Goal: Information Seeking & Learning: Check status

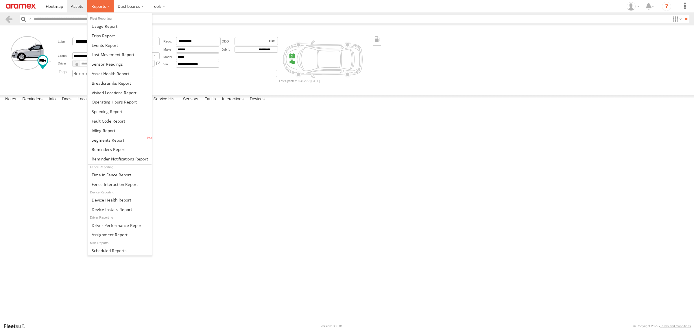
click at [107, 5] on label at bounding box center [100, 6] width 26 height 12
click at [108, 143] on span at bounding box center [108, 139] width 33 height 5
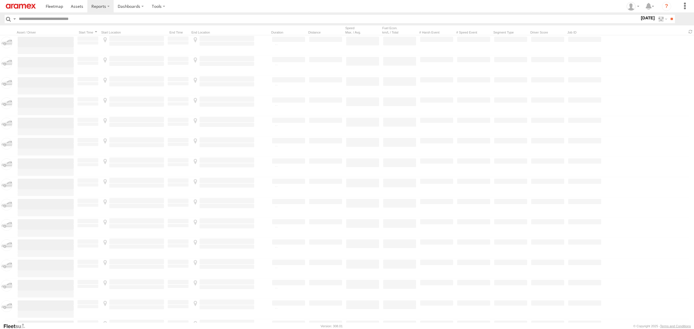
scroll to position [432, 0]
click at [639, 20] on label "29 Sep 25" at bounding box center [647, 18] width 16 height 6
click at [0, 0] on label at bounding box center [0, 0] width 0 height 0
click at [673, 18] on input "**" at bounding box center [671, 19] width 7 height 8
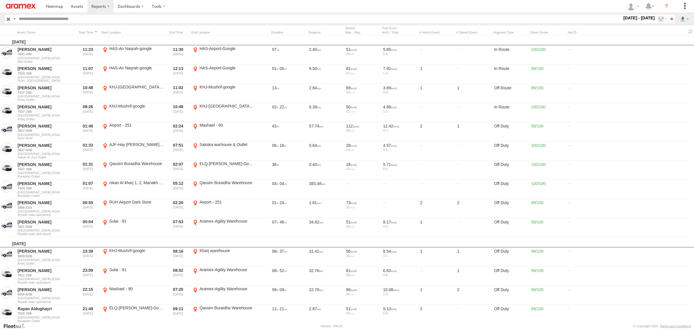
click at [65, 20] on input "text" at bounding box center [318, 19] width 605 height 8
paste input "********"
type input "********"
click at [669, 19] on input "**" at bounding box center [671, 19] width 7 height 8
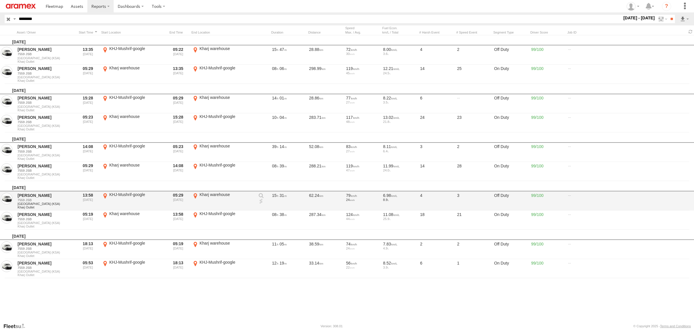
click at [261, 200] on link at bounding box center [261, 202] width 6 height 6
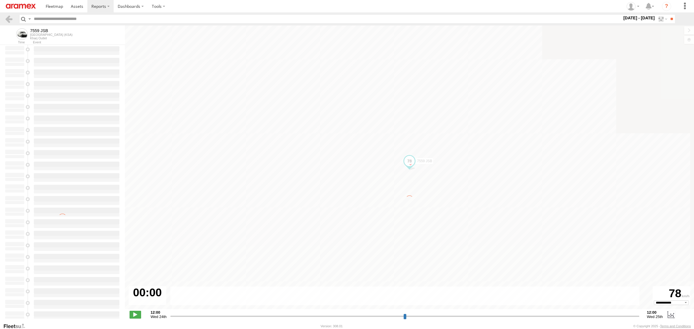
select select "**********"
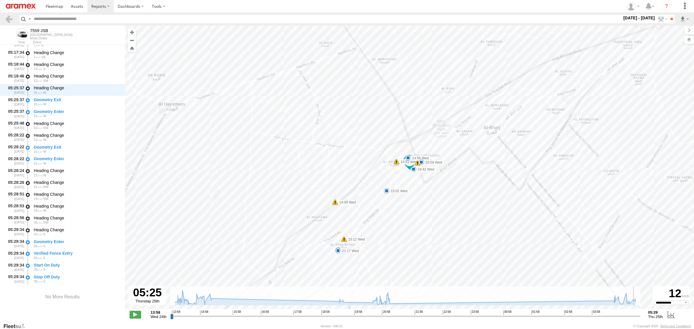
scroll to position [3987, 0]
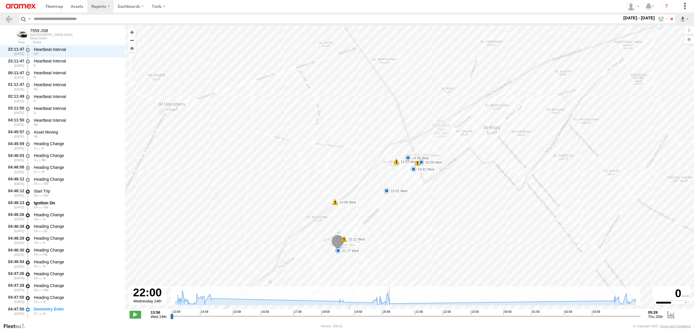
drag, startPoint x: 0, startPoint y: 0, endPoint x: 413, endPoint y: 305, distance: 514.0
click at [413, 313] on input "range" at bounding box center [405, 315] width 470 height 5
click at [520, 323] on div "← Move left → Move right ↑ Move up ↓ Move down + Zoom in - Zoom out Home Jump l…" at bounding box center [409, 173] width 569 height 297
drag, startPoint x: 291, startPoint y: 171, endPoint x: 278, endPoint y: 129, distance: 43.6
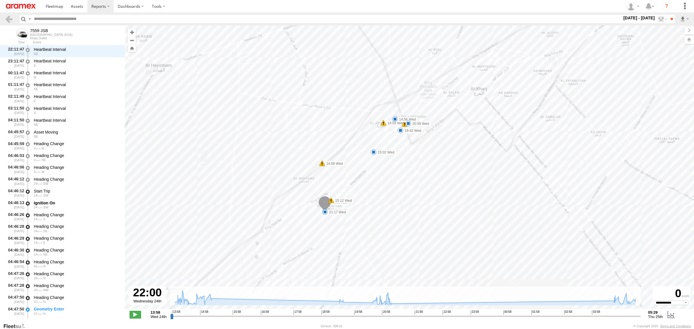
click at [278, 129] on div "7559 JSB 14:09 Wed 14:53 Wed 14:56 Wed 15:02 Wed 15:12 Wed 15:17 Wed 19:42 Wed …" at bounding box center [409, 170] width 569 height 290
drag, startPoint x: 464, startPoint y: 202, endPoint x: 495, endPoint y: 173, distance: 41.9
click at [495, 173] on div "7559 JSB 14:09 Wed 14:53 Wed 14:56 Wed 15:02 Wed 15:12 Wed 15:17 Wed 19:42 Wed …" at bounding box center [409, 170] width 569 height 290
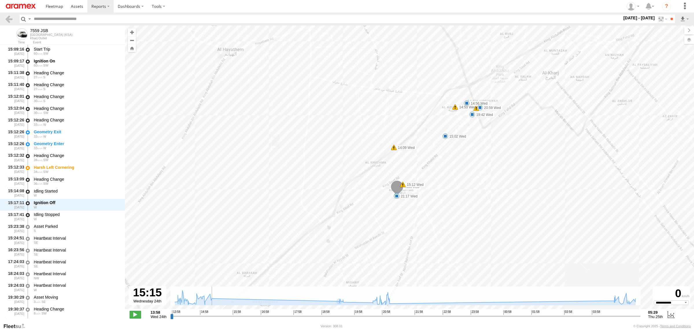
scroll to position [1652, 0]
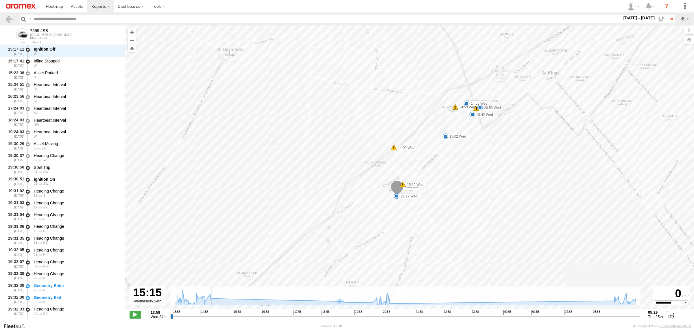
drag, startPoint x: 413, startPoint y: 318, endPoint x: 210, endPoint y: 316, distance: 203.2
click at [210, 316] on input "range" at bounding box center [405, 315] width 470 height 5
drag, startPoint x: 649, startPoint y: 215, endPoint x: 555, endPoint y: 216, distance: 94.5
click at [555, 216] on div "7559 JSB 14:09 Wed 14:53 Wed 14:56 Wed 15:02 Wed 15:12 Wed 15:17 Wed 19:42 Wed …" at bounding box center [409, 170] width 569 height 290
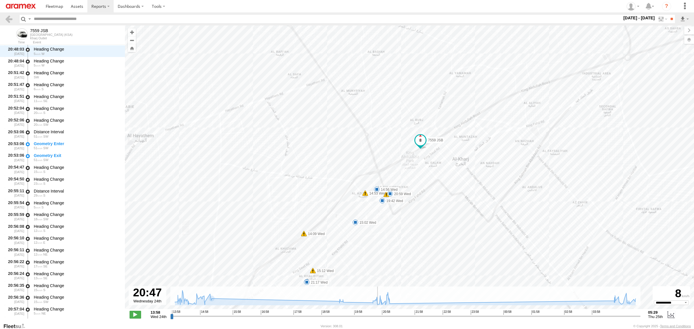
drag, startPoint x: 212, startPoint y: 318, endPoint x: 377, endPoint y: 304, distance: 165.7
type input "**********"
click at [377, 313] on input "range" at bounding box center [405, 315] width 470 height 5
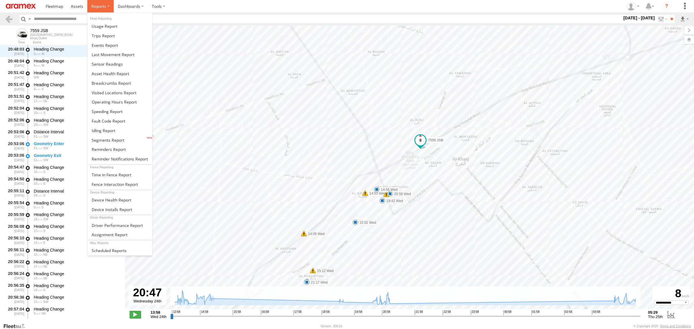
click at [110, 8] on label at bounding box center [100, 6] width 26 height 12
click at [100, 133] on span at bounding box center [104, 130] width 24 height 5
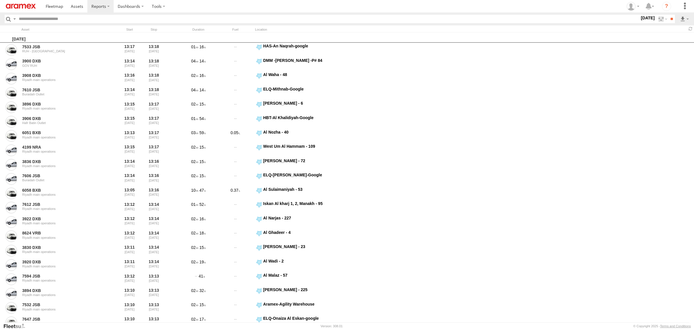
scroll to position [432, 0]
click at [0, 0] on label at bounding box center [0, 0] width 0 height 0
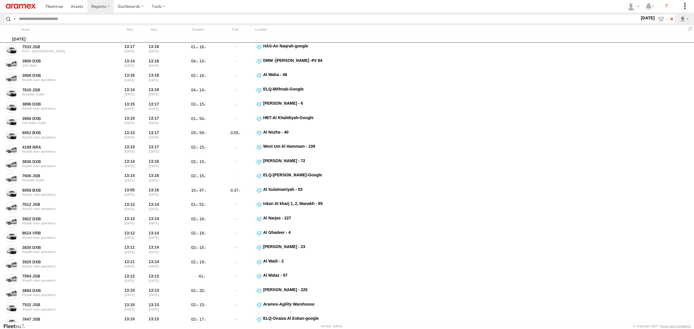
click at [0, 0] on label at bounding box center [0, 0] width 0 height 0
click at [671, 21] on input "**" at bounding box center [671, 19] width 7 height 8
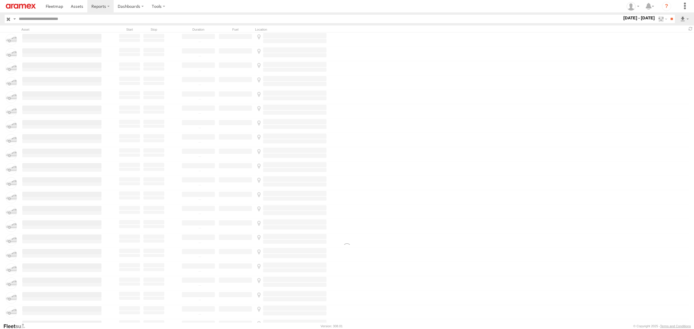
click at [94, 17] on input "text" at bounding box center [318, 19] width 605 height 8
paste input "********"
type input "********"
click at [668, 18] on input "**" at bounding box center [671, 19] width 7 height 8
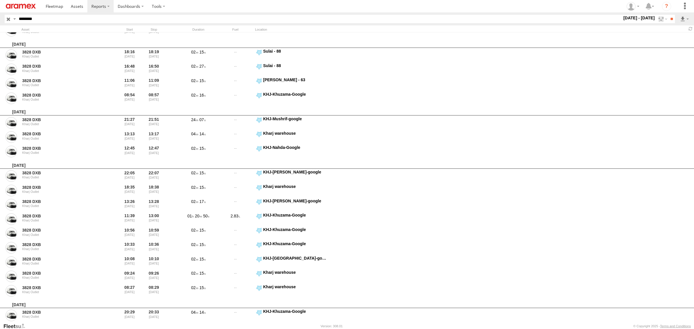
scroll to position [458, 0]
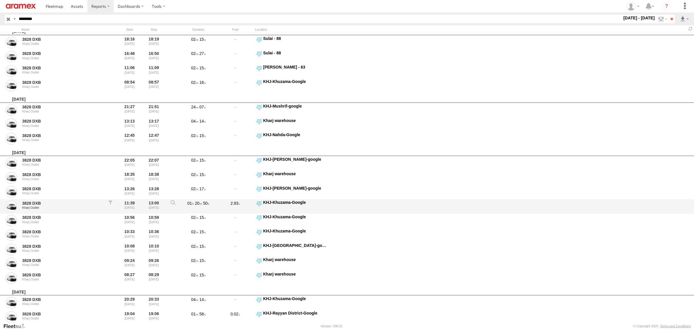
click at [260, 200] on label "KHJ-Khuzama-Google 24.13682 47.2893" at bounding box center [291, 206] width 72 height 13
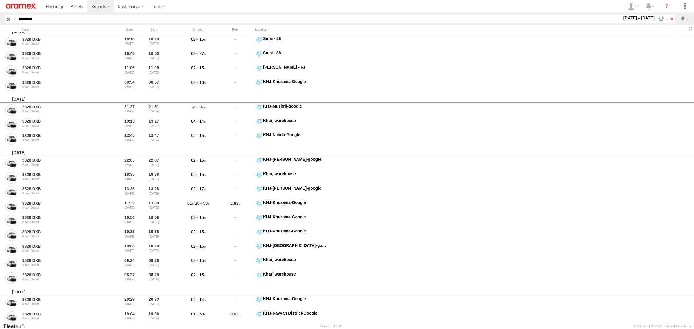
click at [0, 0] on label "Close" at bounding box center [0, 0] width 0 height 0
click at [0, 0] on button "Map" at bounding box center [0, 0] width 0 height 0
click at [0, 0] on button "Satellite" at bounding box center [0, 0] width 0 height 0
click at [0, 0] on label at bounding box center [0, 0] width 0 height 0
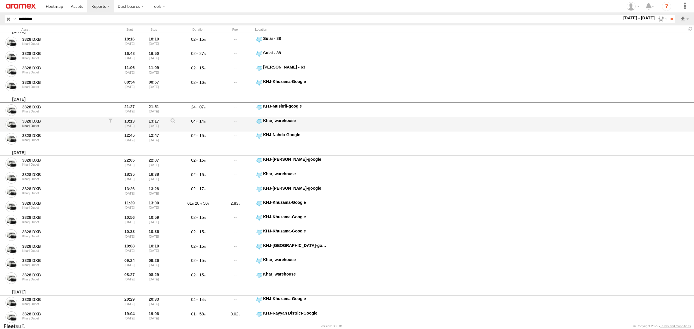
click at [658, 118] on div "3828 DXB Kharj Outlet 13:13 06/09/2025 13:17 06/09/2025 04 14 Kharj warehouse 2…" at bounding box center [347, 124] width 694 height 14
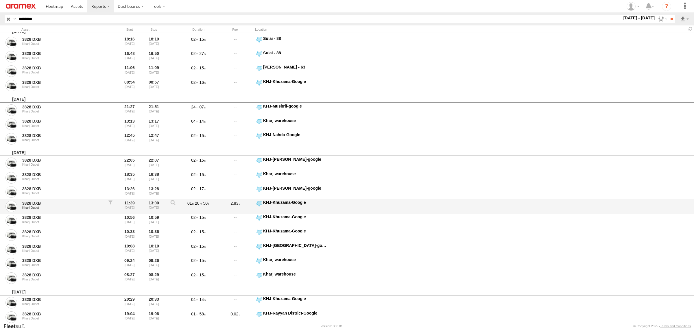
click at [260, 200] on label "KHJ-Khuzama-Google 24.13682 47.2893" at bounding box center [291, 206] width 72 height 13
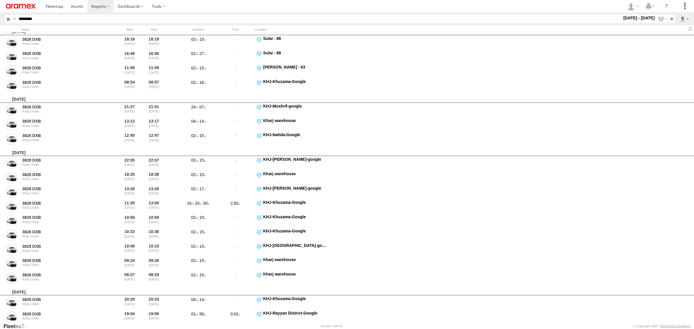
drag, startPoint x: 524, startPoint y: 142, endPoint x: 512, endPoint y: 177, distance: 36.8
click at [0, 0] on div at bounding box center [0, 0] width 0 height 0
drag, startPoint x: 362, startPoint y: 208, endPoint x: 399, endPoint y: 153, distance: 66.7
click at [0, 0] on div at bounding box center [0, 0] width 0 height 0
drag, startPoint x: 403, startPoint y: 164, endPoint x: 385, endPoint y: 150, distance: 22.7
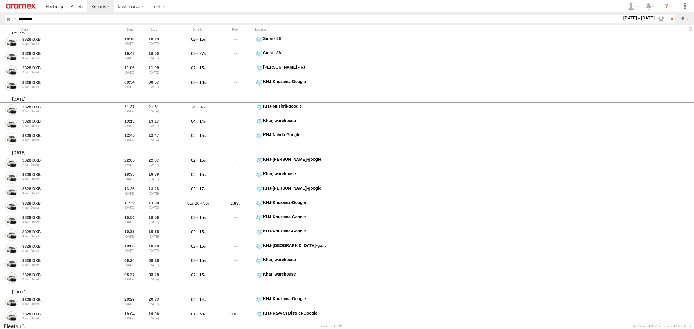
click at [0, 0] on div at bounding box center [0, 0] width 0 height 0
click at [0, 0] on button "Zoom in" at bounding box center [0, 0] width 0 height 0
drag, startPoint x: 470, startPoint y: 114, endPoint x: 406, endPoint y: 204, distance: 109.9
click at [0, 0] on div at bounding box center [0, 0] width 0 height 0
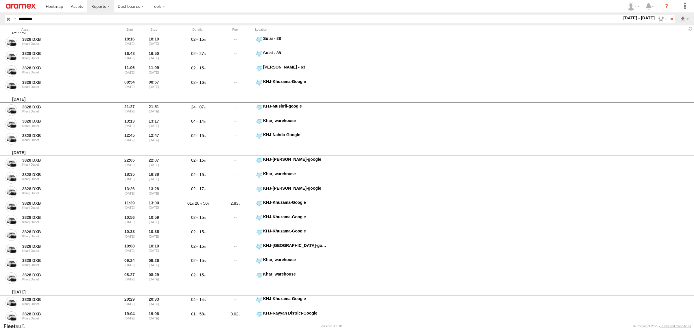
drag, startPoint x: 445, startPoint y: 151, endPoint x: 399, endPoint y: 187, distance: 57.6
click at [0, 0] on div at bounding box center [0, 0] width 0 height 0
drag, startPoint x: 519, startPoint y: 125, endPoint x: 339, endPoint y: 220, distance: 203.6
click at [0, 0] on div at bounding box center [0, 0] width 0 height 0
drag, startPoint x: 462, startPoint y: 145, endPoint x: 482, endPoint y: 106, distance: 43.4
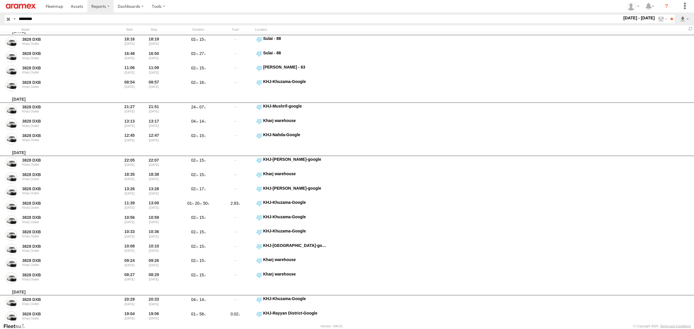
click at [0, 0] on div at bounding box center [0, 0] width 0 height 0
drag, startPoint x: 274, startPoint y: 204, endPoint x: 386, endPoint y: 150, distance: 124.2
click at [0, 0] on div at bounding box center [0, 0] width 0 height 0
click at [0, 0] on label "×" at bounding box center [0, 0] width 0 height 0
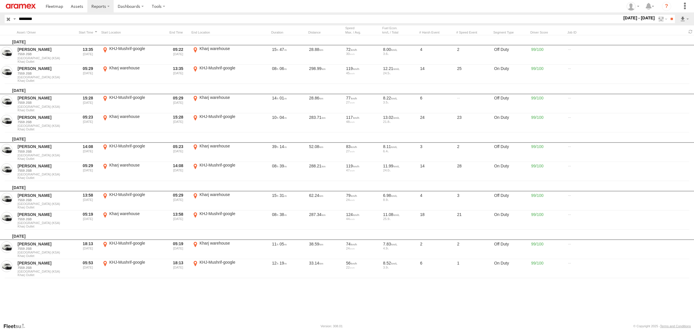
scroll to position [432, 0]
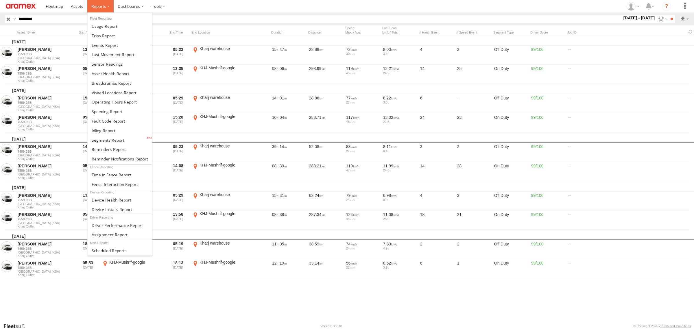
click at [107, 6] on label at bounding box center [100, 6] width 26 height 12
click at [95, 133] on span at bounding box center [104, 130] width 24 height 5
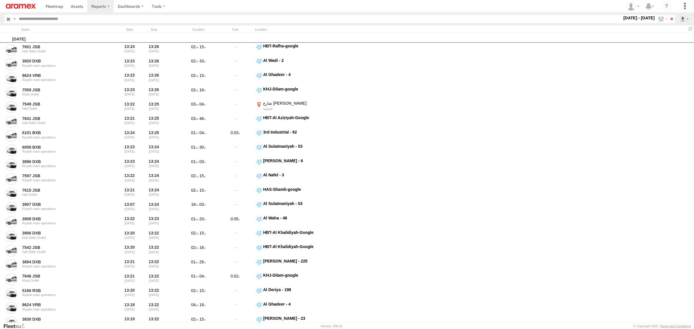
scroll to position [432, 0]
click at [0, 0] on label at bounding box center [0, 0] width 0 height 0
click at [672, 19] on input "**" at bounding box center [671, 19] width 7 height 8
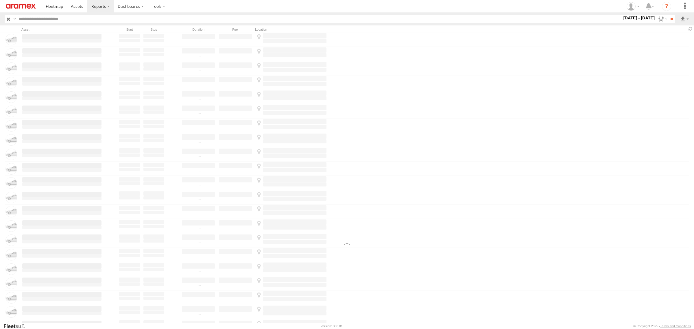
click at [71, 19] on input "text" at bounding box center [318, 19] width 605 height 8
paste input "********"
type input "********"
click at [668, 18] on input "**" at bounding box center [671, 19] width 7 height 8
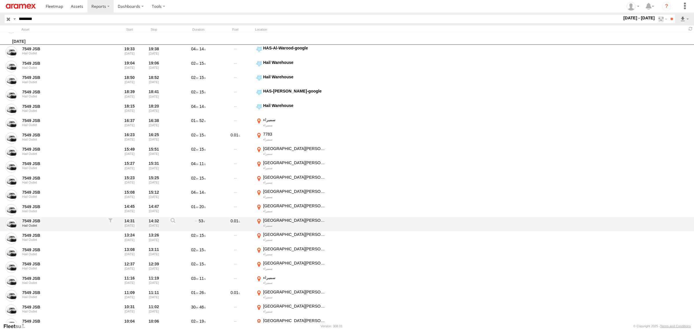
scroll to position [5522, 0]
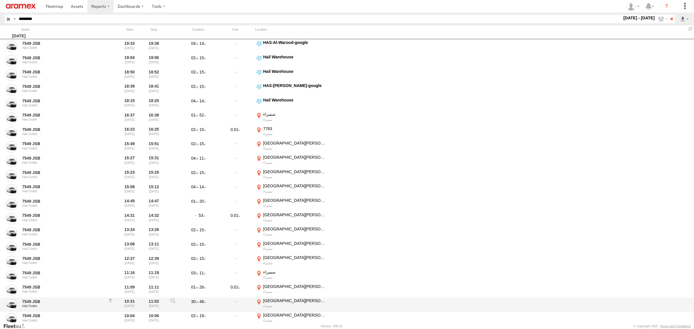
click at [259, 303] on label "شارع الملك [PERSON_NAME] سميراء 26.49738 42.12637" at bounding box center [291, 304] width 72 height 13
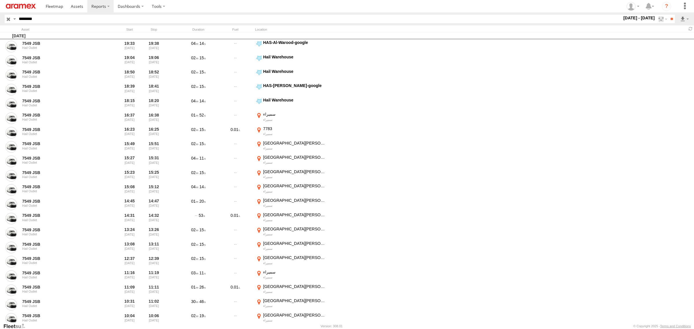
click at [0, 0] on button "Satellite" at bounding box center [0, 0] width 0 height 0
click at [0, 0] on label "×" at bounding box center [0, 0] width 0 height 0
